Goal: Use online tool/utility: Use online tool/utility

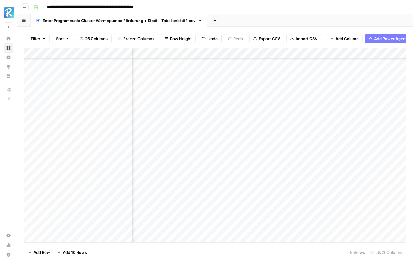
scroll to position [58, 231]
click at [171, 109] on div "Add Column" at bounding box center [215, 145] width 382 height 194
click at [170, 119] on div "Add Column" at bounding box center [215, 145] width 382 height 194
click at [170, 130] on div "Add Column" at bounding box center [215, 145] width 382 height 194
click at [170, 141] on div "Add Column" at bounding box center [215, 145] width 382 height 194
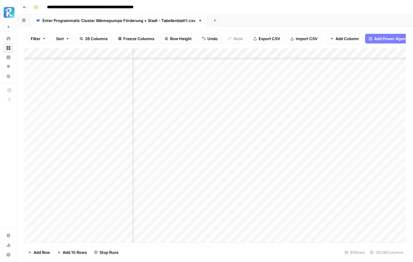
click at [170, 151] on div "Add Column" at bounding box center [215, 145] width 382 height 194
click at [170, 161] on div "Add Column" at bounding box center [215, 145] width 382 height 194
click at [170, 171] on div "Add Column" at bounding box center [215, 145] width 382 height 194
click at [170, 180] on div "Add Column" at bounding box center [215, 145] width 382 height 194
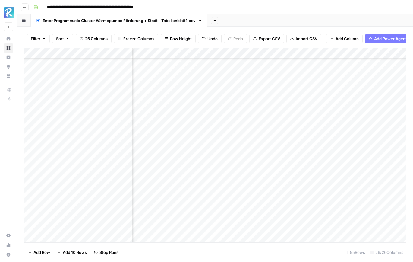
click at [169, 138] on div "Add Column" at bounding box center [215, 145] width 382 height 194
click at [170, 145] on div "Add Column" at bounding box center [215, 145] width 382 height 194
click at [170, 156] on div "Add Column" at bounding box center [215, 145] width 382 height 194
click at [169, 132] on div "Add Column" at bounding box center [215, 145] width 382 height 194
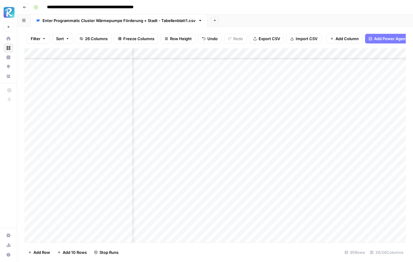
click at [168, 139] on div "Add Column" at bounding box center [215, 145] width 382 height 194
click at [168, 151] on div "Add Column" at bounding box center [215, 145] width 382 height 194
click at [167, 161] on div "Add Column" at bounding box center [215, 145] width 382 height 194
click at [170, 97] on div "Add Column" at bounding box center [215, 145] width 382 height 194
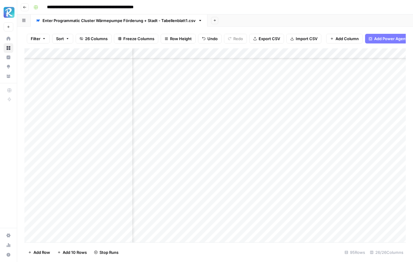
click at [170, 107] on div "Add Column" at bounding box center [215, 145] width 382 height 194
click at [170, 119] on div "Add Column" at bounding box center [215, 145] width 382 height 194
click at [168, 107] on div "Add Column" at bounding box center [215, 145] width 382 height 194
click at [169, 129] on div "Add Column" at bounding box center [215, 145] width 382 height 194
click at [169, 138] on div "Add Column" at bounding box center [215, 145] width 382 height 194
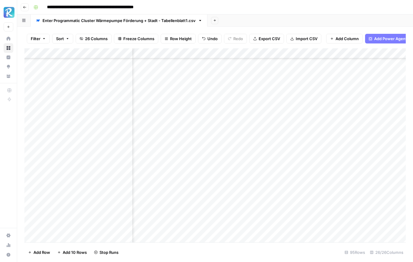
click at [169, 149] on div "Add Column" at bounding box center [215, 145] width 382 height 194
click at [170, 158] on div "Add Column" at bounding box center [215, 145] width 382 height 194
click at [170, 170] on div "Add Column" at bounding box center [215, 145] width 382 height 194
click at [170, 178] on div "Add Column" at bounding box center [215, 145] width 382 height 194
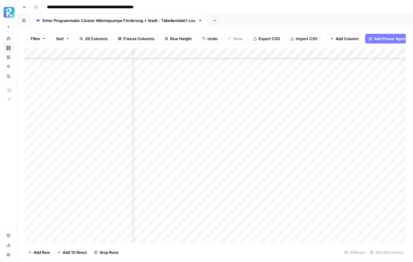
click at [169, 128] on div "Add Column" at bounding box center [215, 145] width 382 height 194
click at [170, 137] on div "Add Column" at bounding box center [215, 145] width 382 height 194
click at [170, 144] on div "Add Column" at bounding box center [215, 145] width 382 height 194
click at [171, 157] on div "Add Column" at bounding box center [215, 145] width 382 height 194
click at [170, 167] on div "Add Column" at bounding box center [215, 145] width 382 height 194
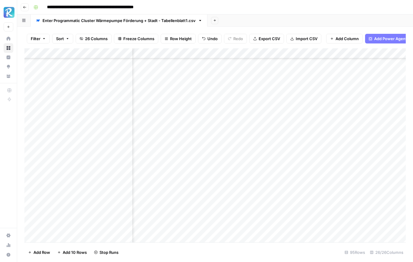
click at [170, 177] on div "Add Column" at bounding box center [215, 145] width 382 height 194
click at [167, 189] on div "Add Column" at bounding box center [215, 145] width 382 height 194
click at [170, 125] on div "Add Column" at bounding box center [215, 145] width 382 height 194
click at [170, 135] on div "Add Column" at bounding box center [215, 145] width 382 height 194
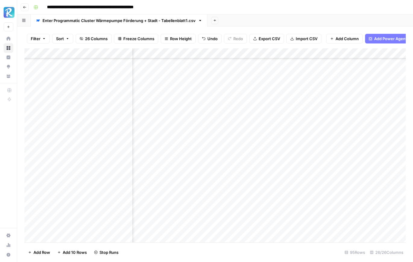
click at [170, 143] on div "Add Column" at bounding box center [215, 145] width 382 height 194
click at [170, 152] on div "Add Column" at bounding box center [215, 145] width 382 height 194
click at [171, 165] on div "Add Column" at bounding box center [215, 145] width 382 height 194
click at [171, 98] on div "Add Column" at bounding box center [215, 145] width 382 height 194
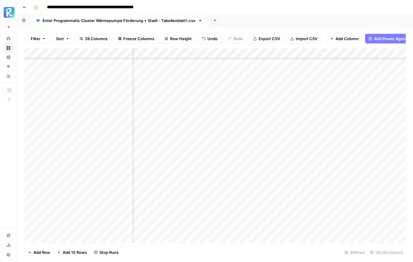
click at [170, 110] on div "Add Column" at bounding box center [215, 145] width 382 height 194
click at [169, 118] on div "Add Column" at bounding box center [215, 145] width 382 height 194
click at [170, 129] on div "Add Column" at bounding box center [215, 145] width 382 height 194
click at [170, 139] on div "Add Column" at bounding box center [215, 145] width 382 height 194
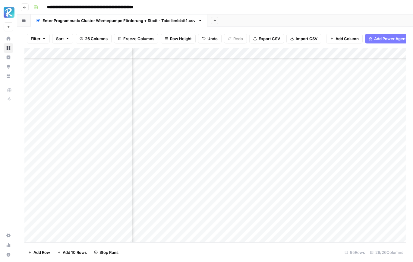
click at [204, 95] on div "Add Column" at bounding box center [215, 145] width 382 height 194
click at [204, 106] on div "Add Column" at bounding box center [215, 145] width 382 height 194
click at [202, 116] on div "Add Column" at bounding box center [215, 145] width 382 height 194
click at [201, 123] on div "Add Column" at bounding box center [215, 145] width 382 height 194
click at [204, 135] on div "Add Column" at bounding box center [215, 145] width 382 height 194
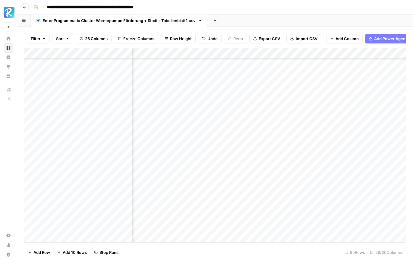
click at [203, 146] on div "Add Column" at bounding box center [215, 145] width 382 height 194
click at [33, 135] on div "Add Column" at bounding box center [215, 145] width 382 height 194
click at [32, 145] on div "Add Column" at bounding box center [215, 145] width 382 height 194
click at [32, 155] on div "Add Column" at bounding box center [215, 145] width 382 height 194
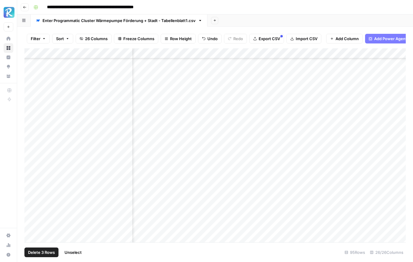
click at [33, 163] on div "Add Column" at bounding box center [215, 145] width 382 height 194
click at [33, 175] on div "Add Column" at bounding box center [215, 145] width 382 height 194
click at [43, 251] on span "Delete 5 Rows" at bounding box center [41, 252] width 27 height 6
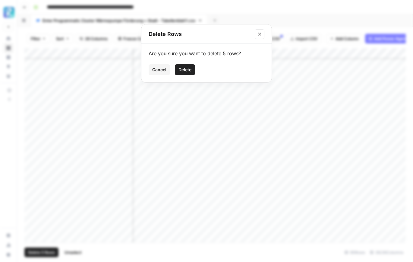
click at [189, 75] on button "Delete" at bounding box center [185, 69] width 20 height 11
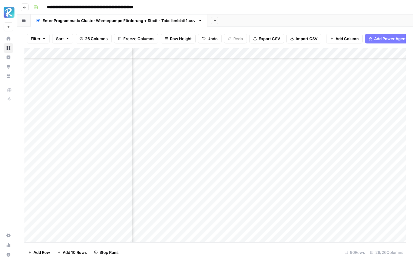
scroll to position [517, 139]
click at [262, 129] on div "Add Column" at bounding box center [215, 145] width 382 height 194
click at [261, 140] on div "Add Column" at bounding box center [215, 145] width 382 height 194
click at [261, 150] on div "Add Column" at bounding box center [215, 145] width 382 height 194
click at [263, 161] on div "Add Column" at bounding box center [215, 145] width 382 height 194
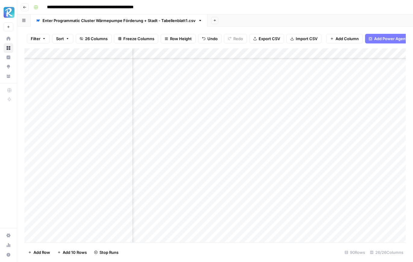
click at [264, 173] on div "Add Column" at bounding box center [215, 145] width 382 height 194
click at [265, 182] on div "Add Column" at bounding box center [215, 145] width 382 height 194
click at [264, 192] on div "Add Column" at bounding box center [215, 145] width 382 height 194
click at [264, 204] on div "Add Column" at bounding box center [215, 145] width 382 height 194
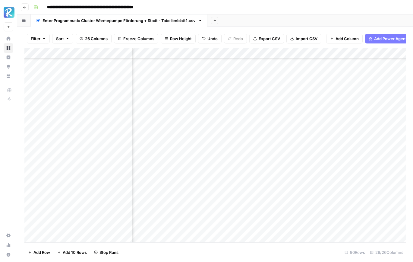
click at [262, 163] on div "Add Column" at bounding box center [215, 145] width 382 height 194
click at [262, 173] on div "Add Column" at bounding box center [215, 145] width 382 height 194
click at [263, 128] on div "Add Column" at bounding box center [215, 145] width 382 height 194
click at [264, 139] on div "Add Column" at bounding box center [215, 145] width 382 height 194
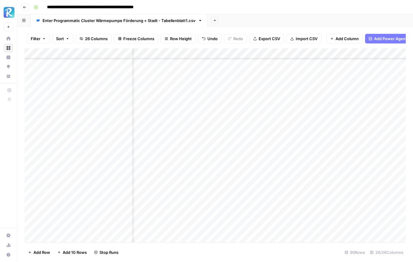
click at [264, 151] on div "Add Column" at bounding box center [215, 145] width 382 height 194
click at [262, 160] on div "Add Column" at bounding box center [215, 145] width 382 height 194
click at [263, 168] on div "Add Column" at bounding box center [215, 145] width 382 height 194
click at [265, 179] on div "Add Column" at bounding box center [215, 145] width 382 height 194
click at [264, 188] on div "Add Column" at bounding box center [215, 145] width 382 height 194
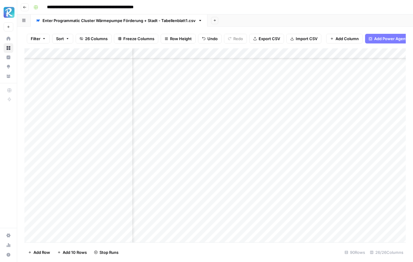
click at [264, 198] on div "Add Column" at bounding box center [215, 145] width 382 height 194
click at [262, 212] on div "Add Column" at bounding box center [215, 145] width 382 height 194
click at [265, 148] on div "Add Column" at bounding box center [215, 145] width 382 height 194
click at [265, 157] on div "Add Column" at bounding box center [215, 145] width 382 height 194
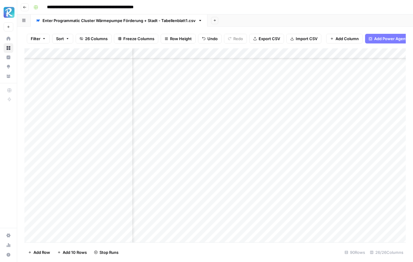
click at [265, 166] on div "Add Column" at bounding box center [215, 145] width 382 height 194
click at [261, 142] on div "Add Column" at bounding box center [215, 145] width 382 height 194
click at [262, 152] on div "Add Column" at bounding box center [215, 145] width 382 height 194
click at [262, 162] on div "Add Column" at bounding box center [215, 145] width 382 height 194
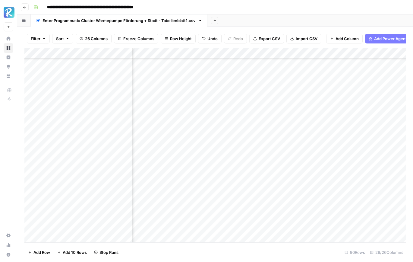
scroll to position [749, 139]
click at [266, 156] on div "Add Column" at bounding box center [215, 145] width 382 height 194
click at [264, 167] on div "Add Column" at bounding box center [215, 145] width 382 height 194
click at [263, 176] on div "Add Column" at bounding box center [215, 145] width 382 height 194
click at [264, 185] on div "Add Column" at bounding box center [215, 145] width 382 height 194
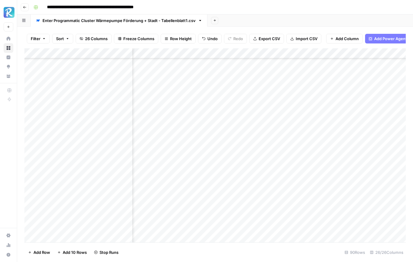
click at [264, 196] on div "Add Column" at bounding box center [215, 145] width 382 height 194
click at [264, 204] on div "Add Column" at bounding box center [215, 145] width 382 height 194
click at [264, 216] on div "Add Column" at bounding box center [215, 145] width 382 height 194
click at [264, 227] on div "Add Column" at bounding box center [215, 145] width 382 height 194
